Goal: Navigation & Orientation: Find specific page/section

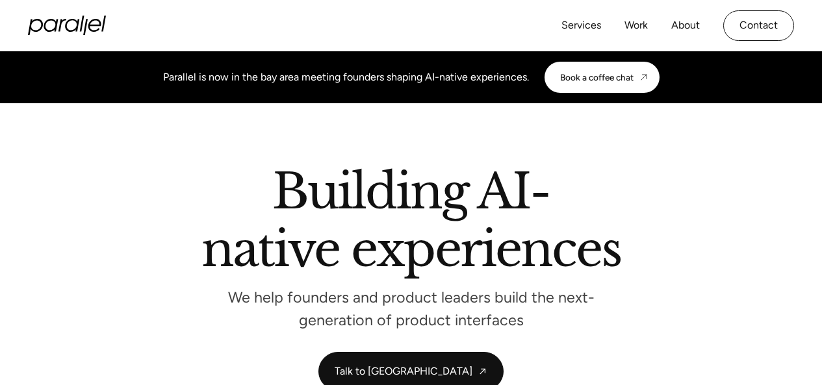
scroll to position [344, 0]
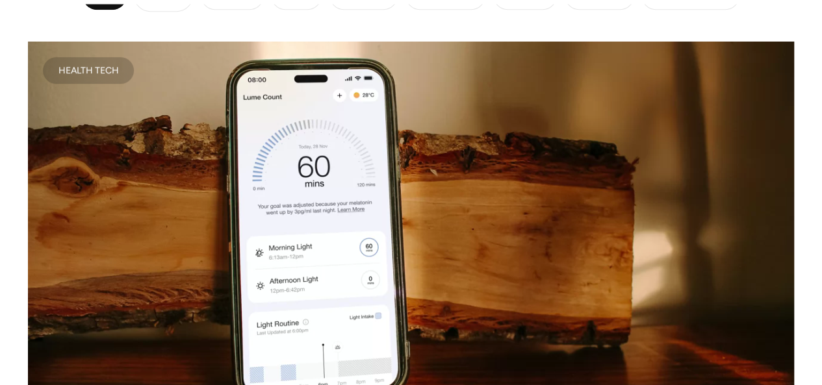
scroll to position [521, 0]
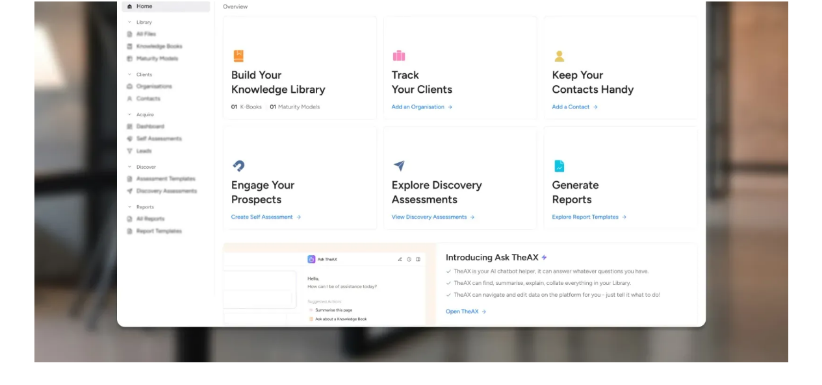
scroll to position [5165, 0]
click at [328, 104] on img at bounding box center [411, 150] width 754 height 424
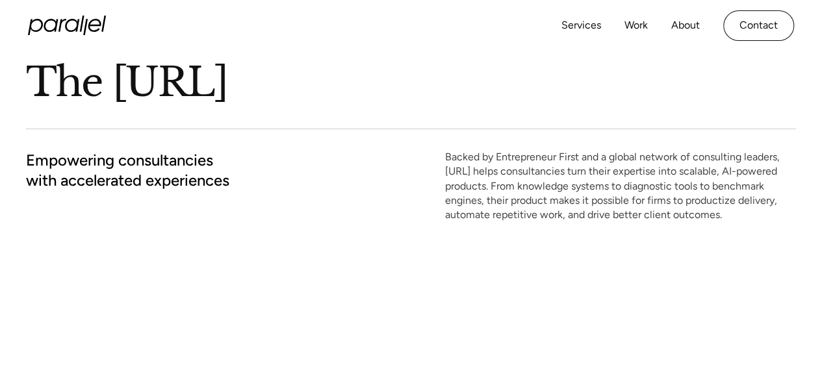
scroll to position [0, 0]
